Goal: Answer question/provide support: Share knowledge or assist other users

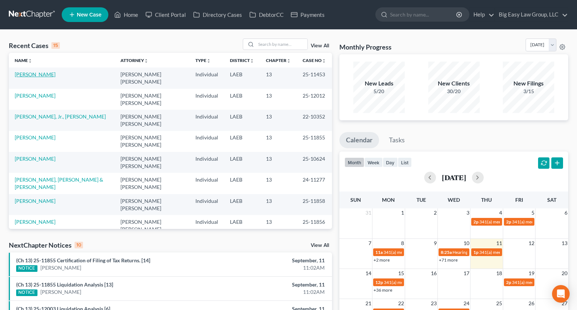
click at [48, 75] on link "[PERSON_NAME]" at bounding box center [35, 74] width 41 height 6
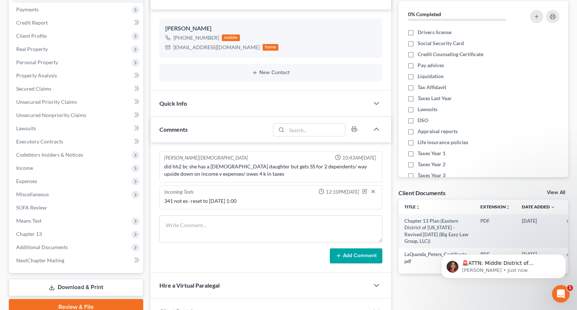
scroll to position [243, 0]
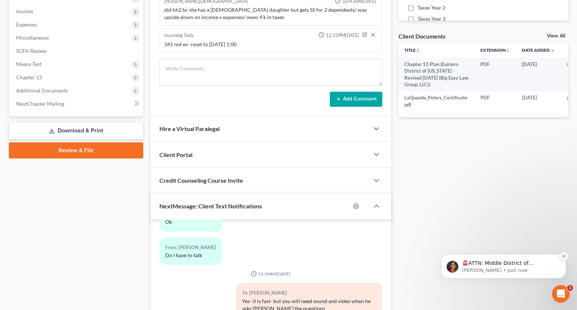
click at [562, 255] on icon "Dismiss notification" at bounding box center [564, 256] width 4 height 4
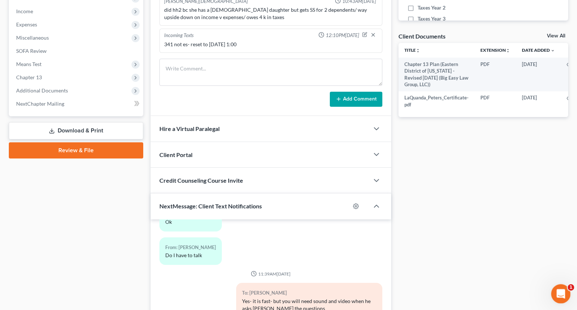
click at [564, 286] on div "Open Intercom Messenger" at bounding box center [559, 293] width 24 height 24
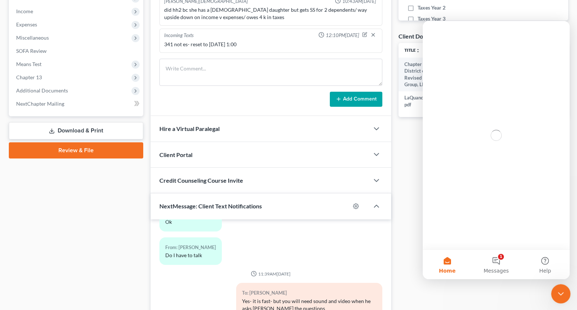
scroll to position [0, 0]
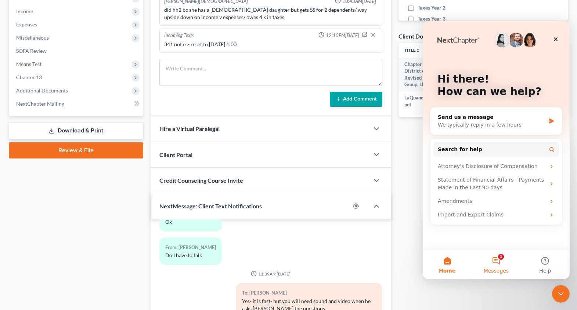
click at [505, 259] on button "1 Messages" at bounding box center [495, 264] width 49 height 29
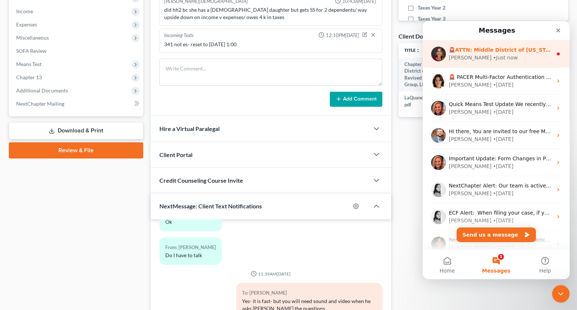
click at [495, 56] on div "[PERSON_NAME] • Just now" at bounding box center [501, 58] width 104 height 8
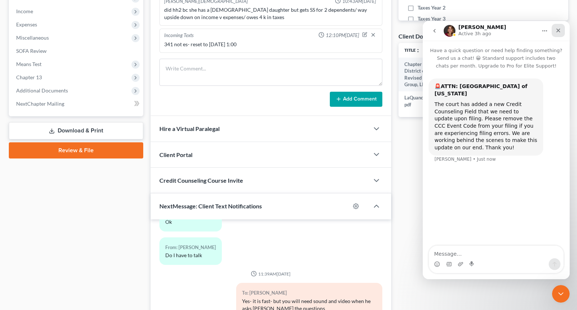
click at [558, 31] on icon "Close" at bounding box center [558, 31] width 4 height 4
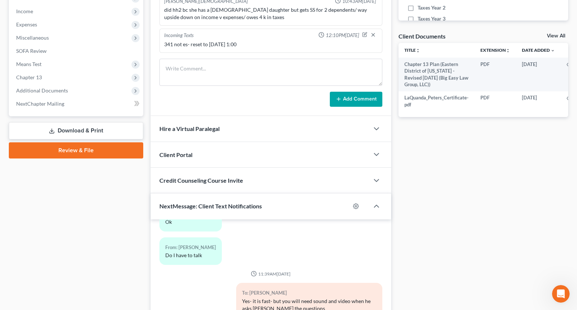
click at [431, 229] on div "Docs Tasks Events Timer 0% Completed Nothing here yet! Drivers license Social S…" at bounding box center [483, 105] width 177 height 557
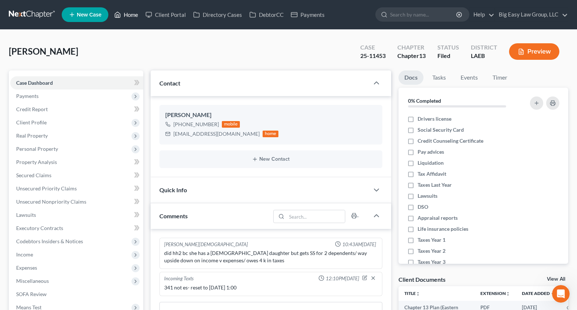
click at [136, 17] on link "Home" at bounding box center [126, 14] width 31 height 13
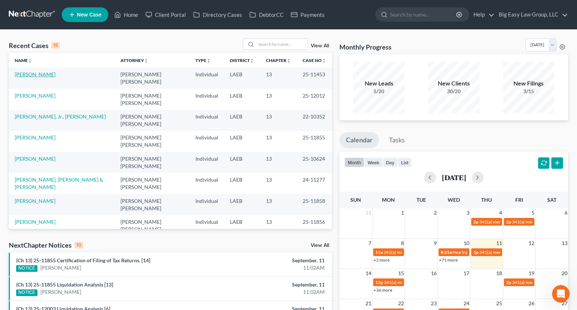
click at [45, 76] on link "[PERSON_NAME]" at bounding box center [35, 74] width 41 height 6
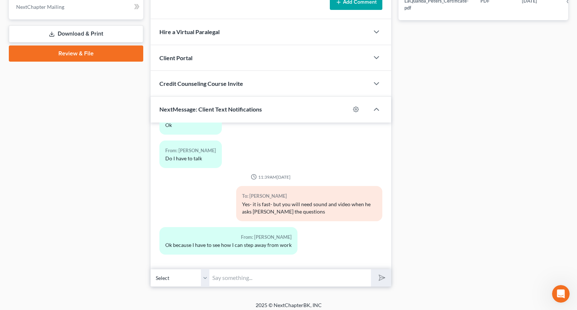
scroll to position [339, 0]
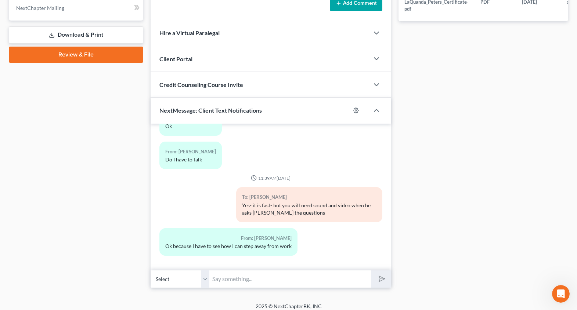
drag, startPoint x: 243, startPoint y: 282, endPoint x: 243, endPoint y: 274, distance: 8.1
click at [243, 282] on input "text" at bounding box center [290, 279] width 162 height 18
type input "ar eyou on the call?"
click at [371, 271] on button "submit" at bounding box center [381, 279] width 20 height 17
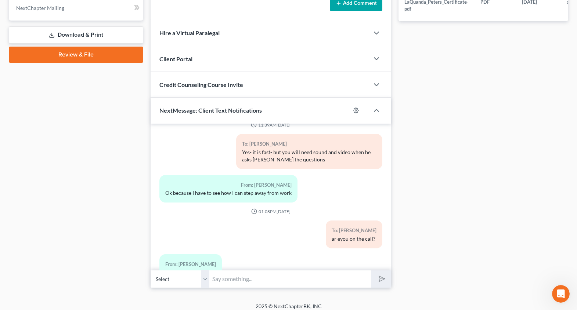
scroll to position [1987, 0]
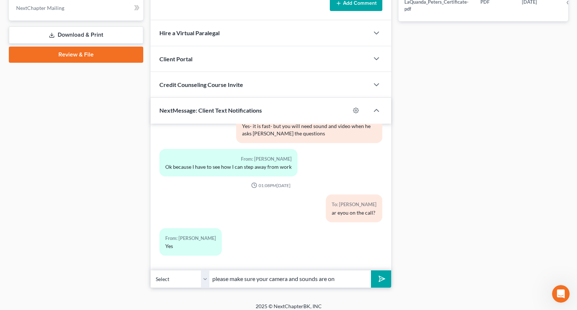
type input "please make sure your camera and sounds are on"
click at [371, 271] on button "submit" at bounding box center [381, 279] width 20 height 17
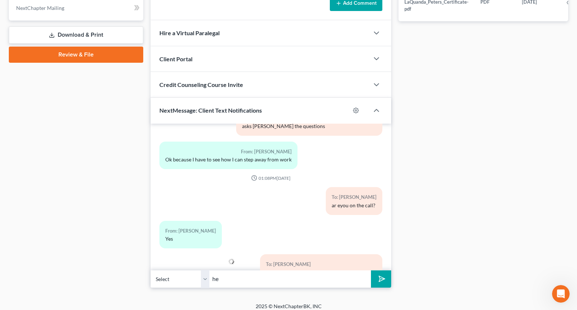
type input "h"
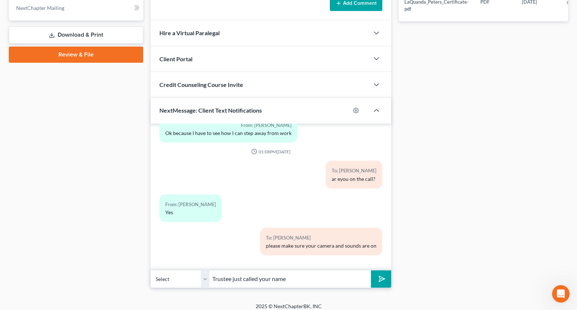
type input "Trustee just called your name"
click at [371, 271] on button "submit" at bounding box center [381, 279] width 20 height 17
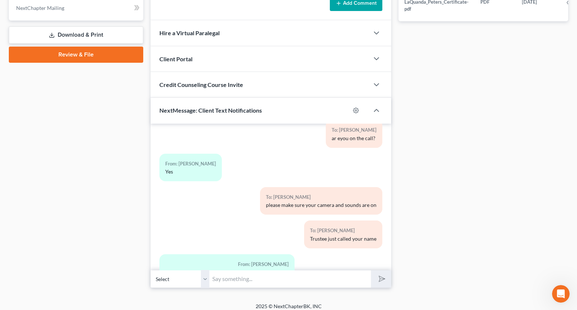
scroll to position [2088, 0]
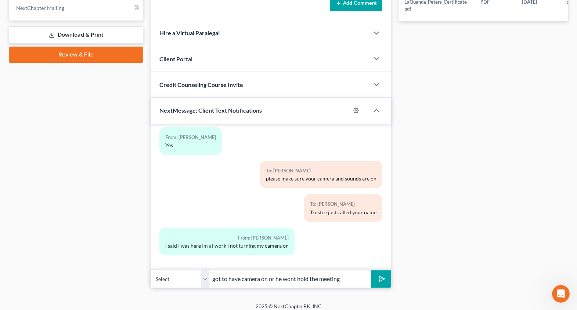
type input "got to have camera on or he wont hold the meeting"
click at [371, 271] on button "submit" at bounding box center [381, 279] width 20 height 17
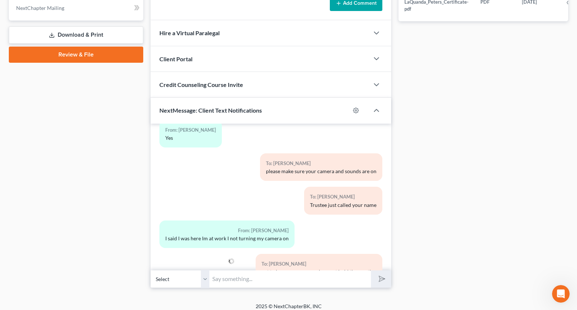
scroll to position [2122, 0]
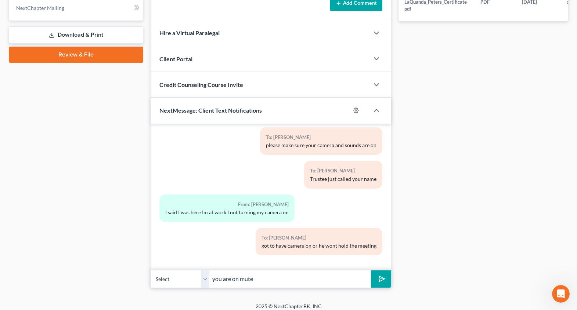
type input "you are on mute"
click at [371, 271] on button "submit" at bounding box center [381, 279] width 20 height 17
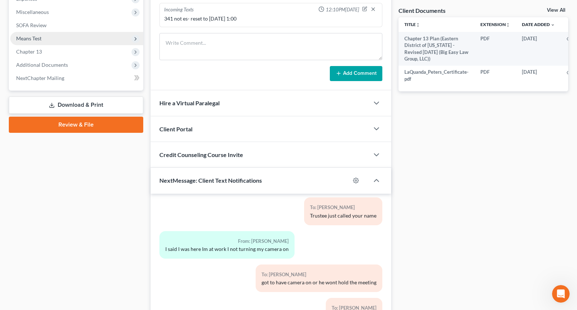
scroll to position [264, 0]
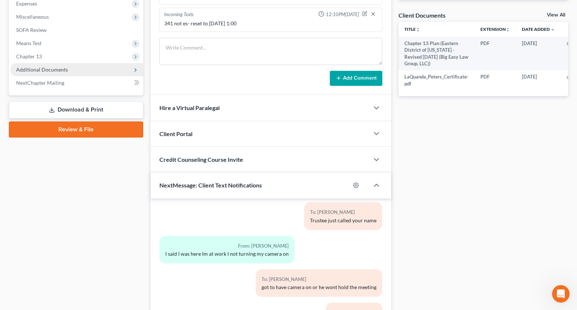
click at [88, 64] on span "Additional Documents" at bounding box center [76, 69] width 133 height 13
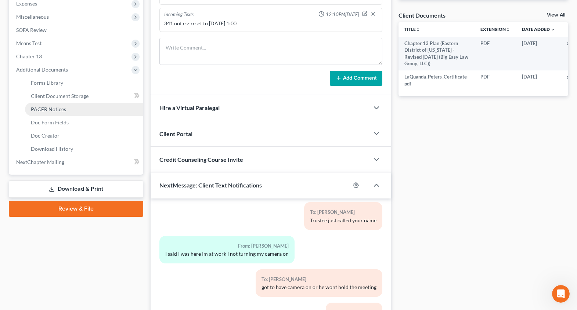
click at [105, 108] on link "PACER Notices" at bounding box center [84, 109] width 118 height 13
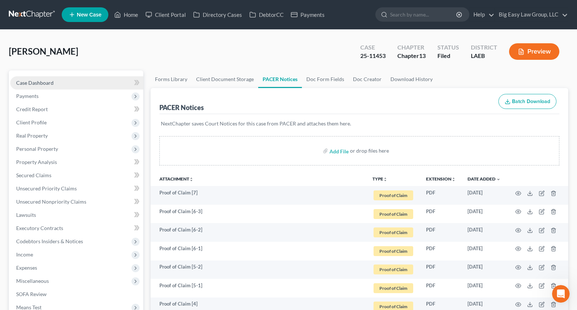
click at [83, 83] on link "Case Dashboard" at bounding box center [76, 82] width 133 height 13
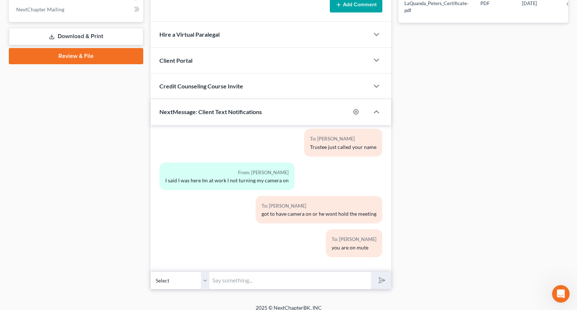
scroll to position [345, 0]
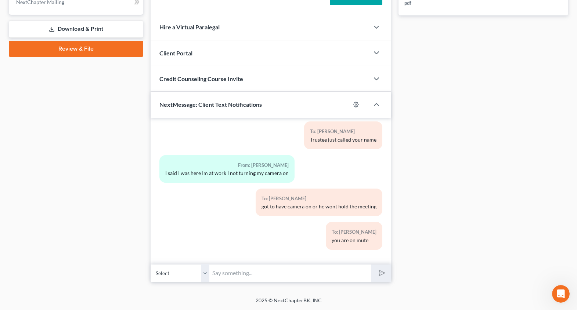
click at [304, 276] on input "text" at bounding box center [290, 273] width 162 height 18
click at [304, 274] on input "text" at bounding box center [290, 273] width 162 height 18
type input "please log fully out and log back in"
drag, startPoint x: 326, startPoint y: 272, endPoint x: 341, endPoint y: 272, distance: 15.1
click at [326, 272] on input "please log fully out and log back in" at bounding box center [290, 273] width 162 height 18
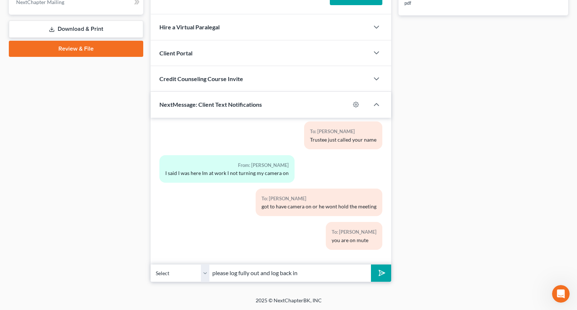
click at [382, 273] on line "submit" at bounding box center [382, 273] width 5 height 5
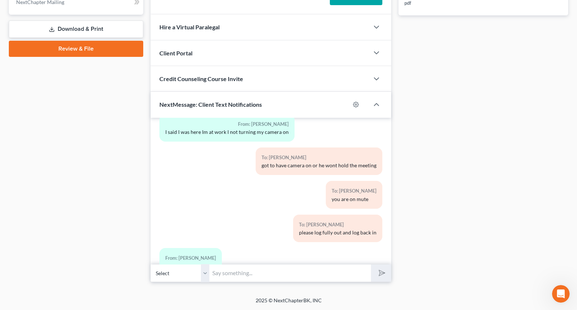
scroll to position [2222, 0]
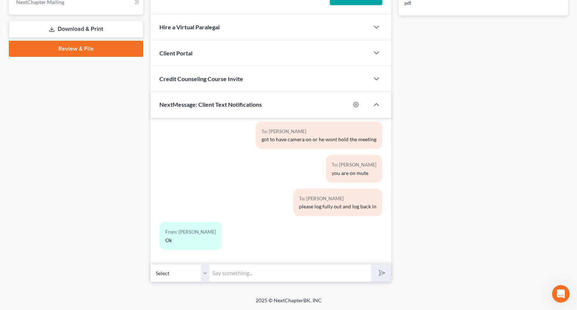
click at [305, 270] on input "text" at bounding box center [290, 273] width 162 height 18
type input "if you cant get this meeting ot work you will have to come in person for the ne…"
click at [371, 265] on button "submit" at bounding box center [381, 273] width 20 height 17
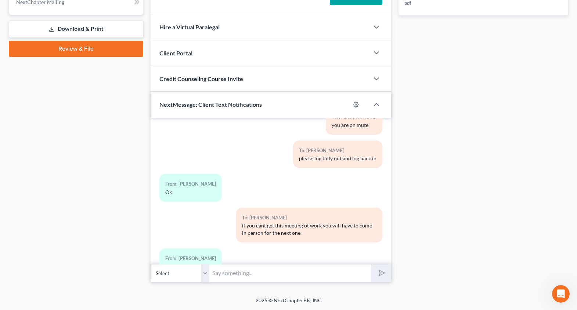
scroll to position [2297, 0]
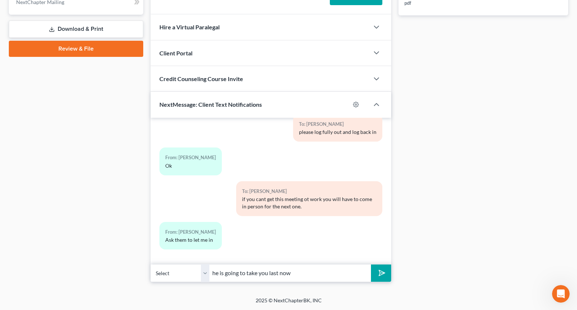
type input "he is going to take you last now"
click at [371, 265] on button "submit" at bounding box center [381, 273] width 20 height 17
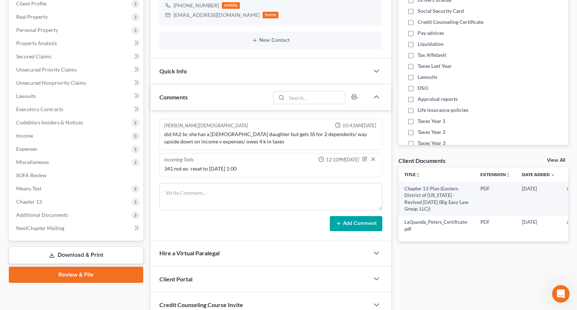
scroll to position [152, 0]
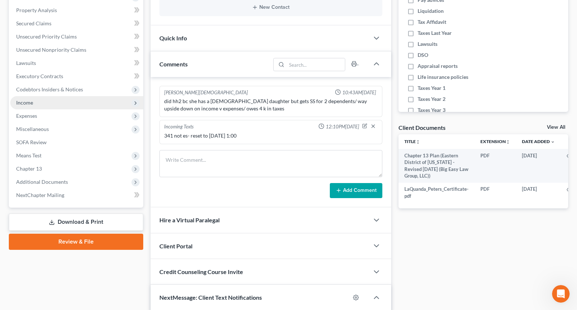
click at [33, 99] on span "Income" at bounding box center [76, 102] width 133 height 13
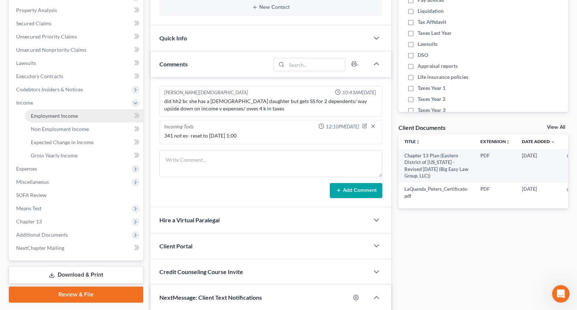
click at [61, 111] on link "Employment Income" at bounding box center [84, 115] width 118 height 13
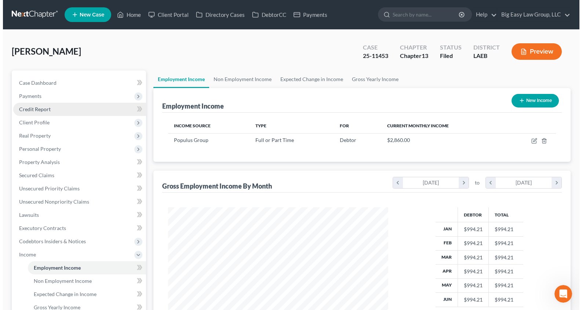
scroll to position [132, 235]
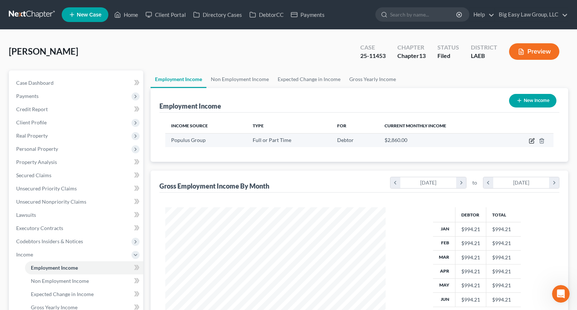
click at [530, 140] on icon "button" at bounding box center [532, 141] width 6 height 6
select select "0"
select select "23"
select select "3"
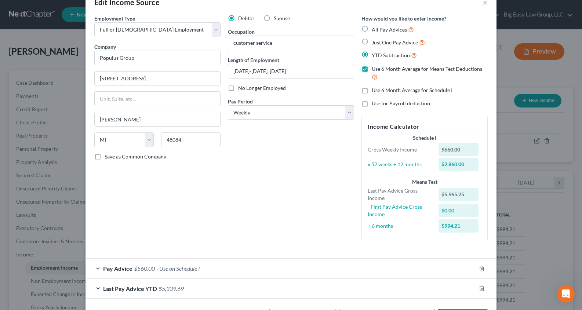
scroll to position [48, 0]
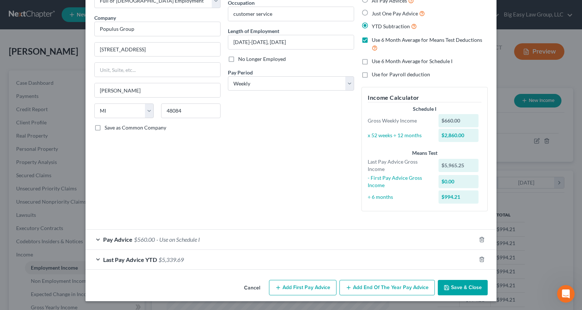
click at [195, 244] on div "Pay Advice $560.00 - Use on Schedule I" at bounding box center [281, 239] width 391 height 19
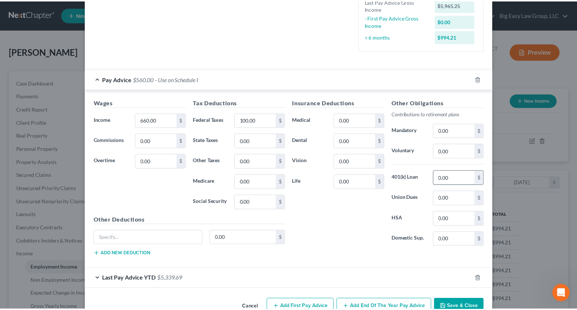
scroll to position [228, 0]
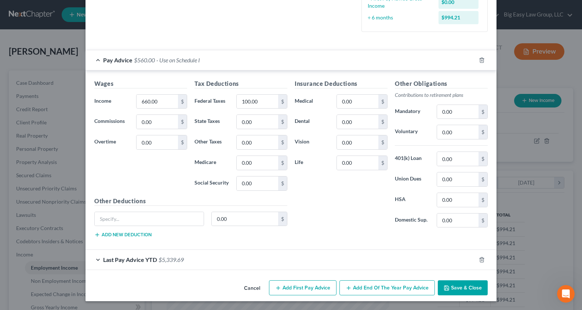
drag, startPoint x: 467, startPoint y: 287, endPoint x: 464, endPoint y: 279, distance: 9.4
click at [467, 287] on button "Save & Close" at bounding box center [463, 287] width 50 height 15
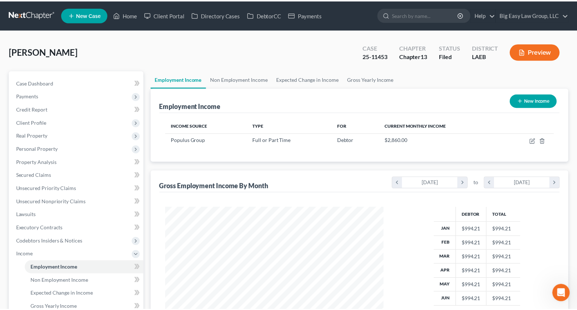
scroll to position [366995, 366891]
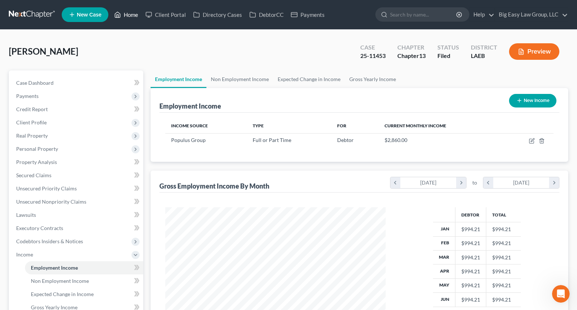
click at [132, 17] on link "Home" at bounding box center [126, 14] width 31 height 13
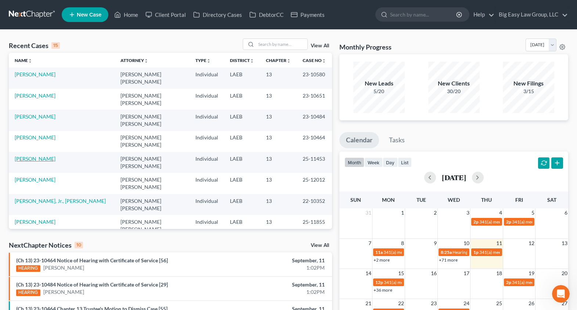
click at [35, 159] on link "[PERSON_NAME]" at bounding box center [35, 159] width 41 height 6
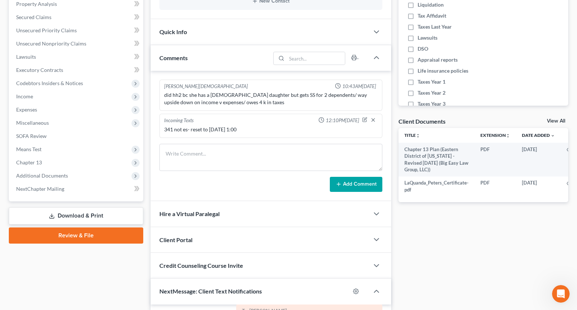
scroll to position [208, 0]
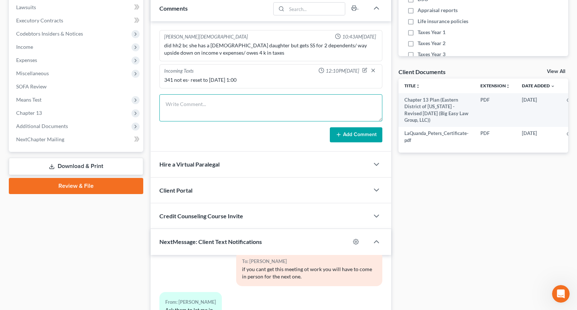
click at [249, 105] on textarea at bounding box center [270, 107] width 223 height 27
drag, startPoint x: 213, startPoint y: 104, endPoint x: 282, endPoint y: 124, distance: 71.4
click at [213, 104] on textarea "341 notes 9/11 - didnt file 23 or 24 taxes" at bounding box center [270, 107] width 223 height 27
click at [263, 104] on textarea "341 notes 9/11 - didn't file 23 or 24 taxes" at bounding box center [270, 107] width 223 height 27
drag, startPoint x: 263, startPoint y: 102, endPoint x: 220, endPoint y: 108, distance: 43.4
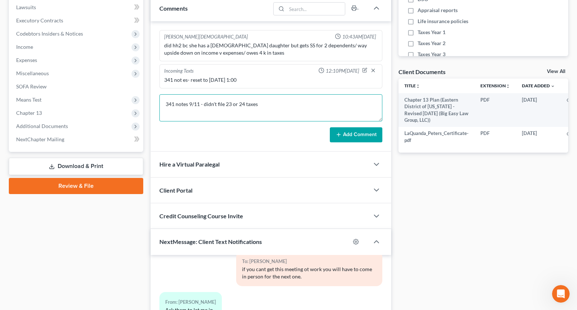
click at [211, 107] on textarea "341 notes 9/11 - didn't file 23 or 24 taxes" at bounding box center [270, 107] width 223 height 27
type textarea "341 notes 9/11 - did file 23 and 24 taxes - needs to get to us, also [PERSON_NA…"
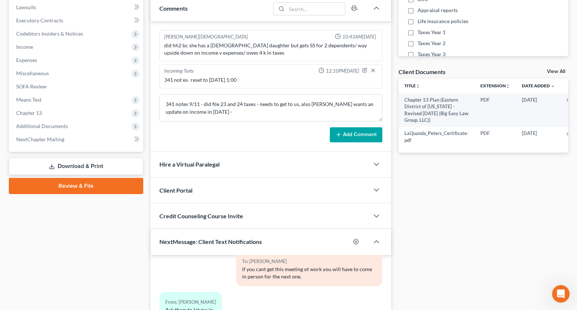
drag, startPoint x: 368, startPoint y: 140, endPoint x: 369, endPoint y: 134, distance: 5.6
click at [368, 140] on button "Add Comment" at bounding box center [356, 134] width 52 height 15
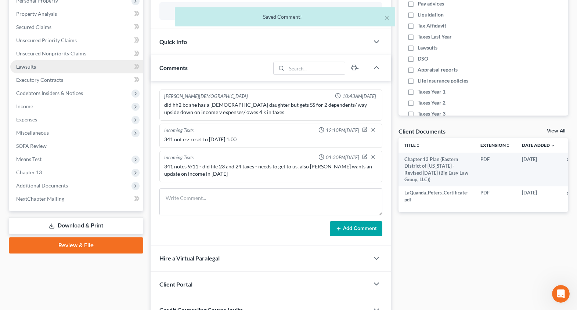
scroll to position [82, 0]
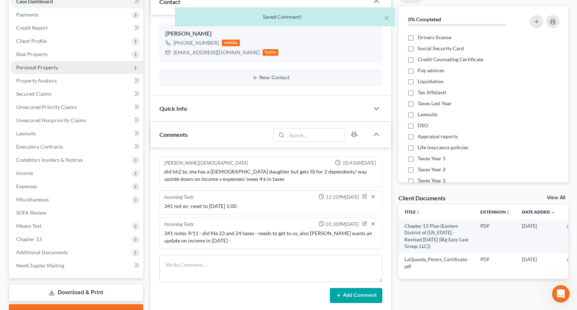
click at [63, 66] on span "Personal Property" at bounding box center [76, 67] width 133 height 13
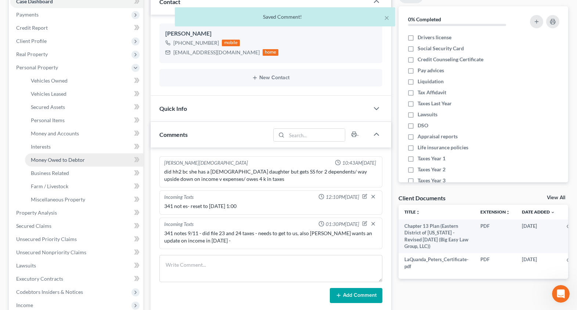
click at [76, 157] on span "Money Owed to Debtor" at bounding box center [58, 160] width 54 height 6
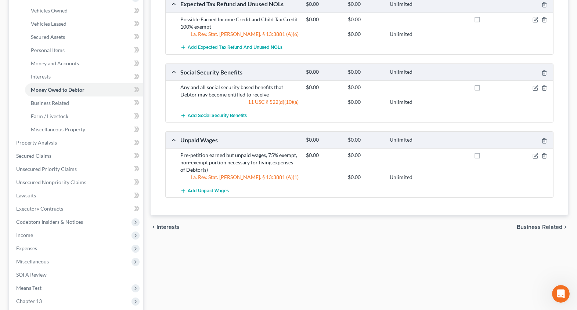
scroll to position [121, 0]
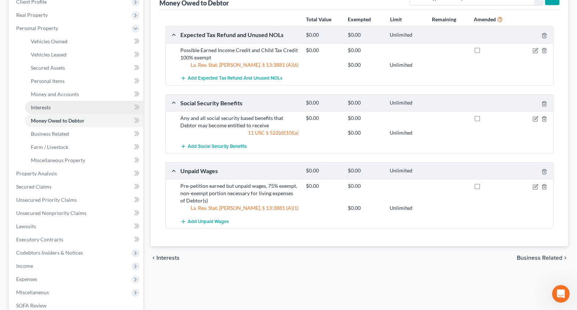
click at [67, 109] on link "Interests" at bounding box center [84, 107] width 118 height 13
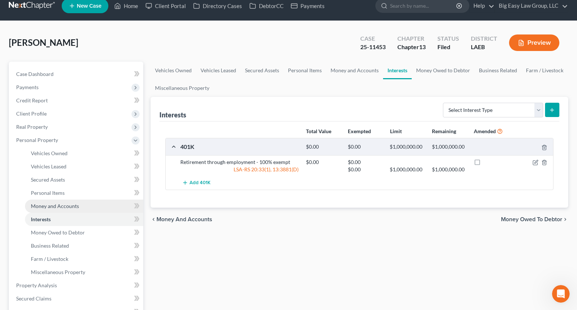
scroll to position [13, 0]
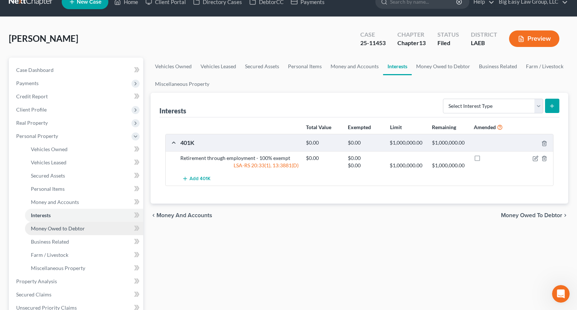
click at [76, 228] on span "Money Owed to Debtor" at bounding box center [58, 228] width 54 height 6
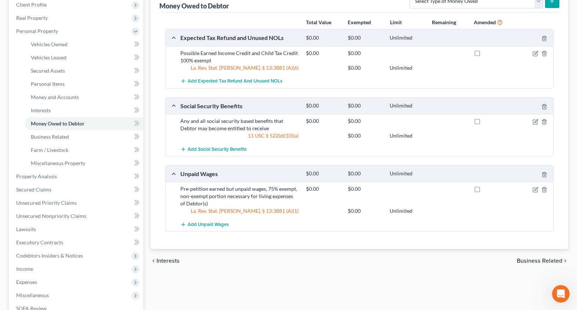
scroll to position [122, 0]
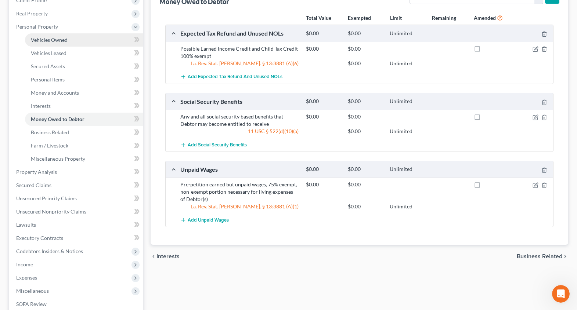
click at [95, 36] on link "Vehicles Owned" at bounding box center [84, 39] width 118 height 13
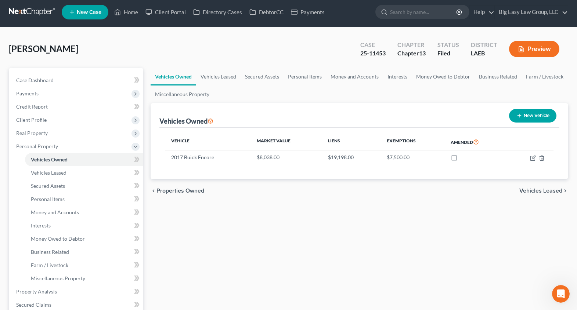
scroll to position [2, 0]
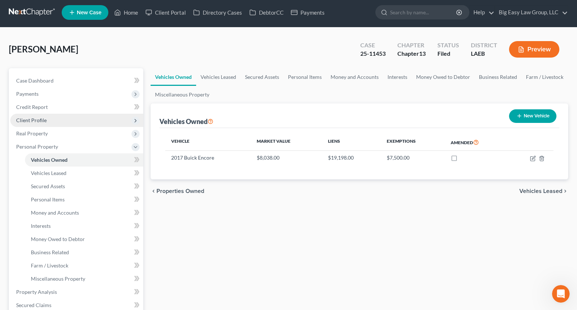
click at [100, 122] on span "Client Profile" at bounding box center [76, 120] width 133 height 13
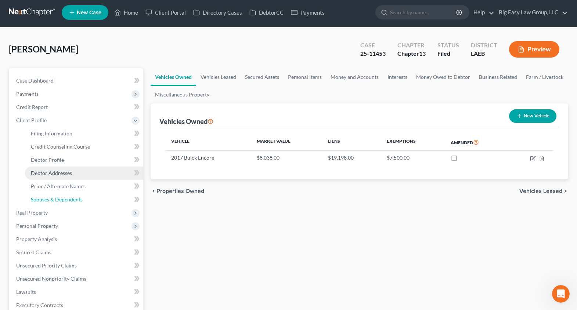
click at [85, 199] on link "Spouses & Dependents" at bounding box center [84, 199] width 118 height 13
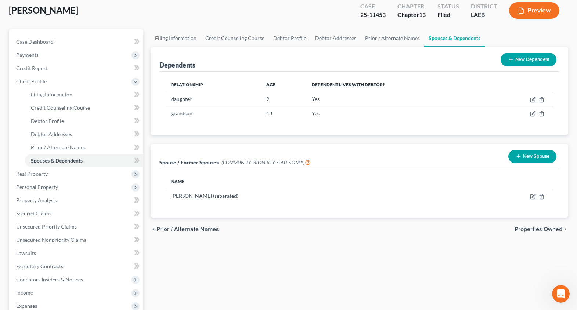
scroll to position [143, 0]
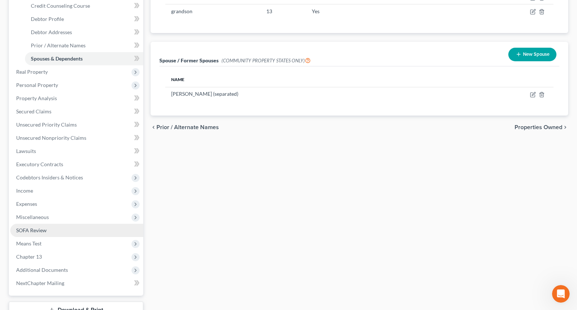
click at [84, 235] on link "SOFA Review" at bounding box center [76, 230] width 133 height 13
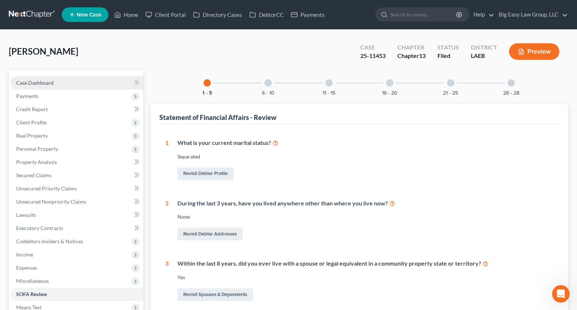
click at [108, 86] on link "Case Dashboard" at bounding box center [76, 82] width 133 height 13
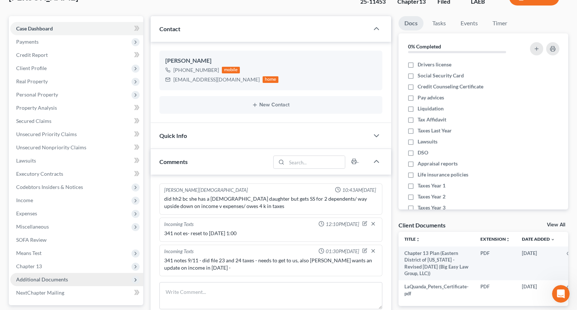
scroll to position [124, 0]
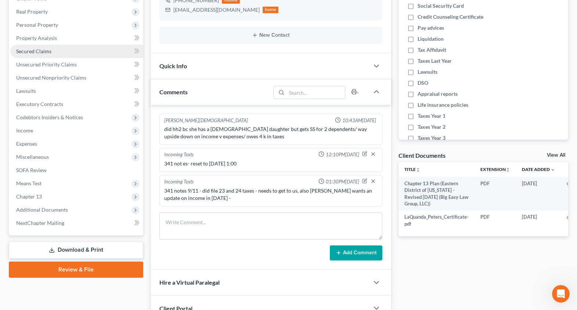
click at [81, 48] on link "Secured Claims" at bounding box center [76, 51] width 133 height 13
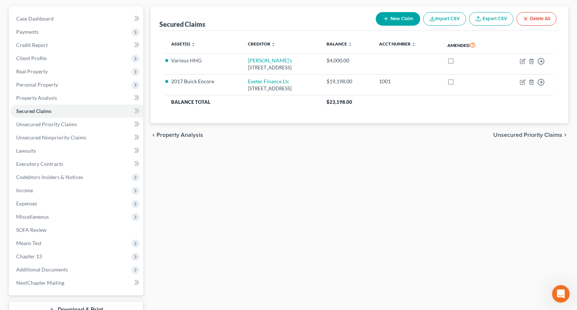
scroll to position [120, 0]
